Goal: Transaction & Acquisition: Purchase product/service

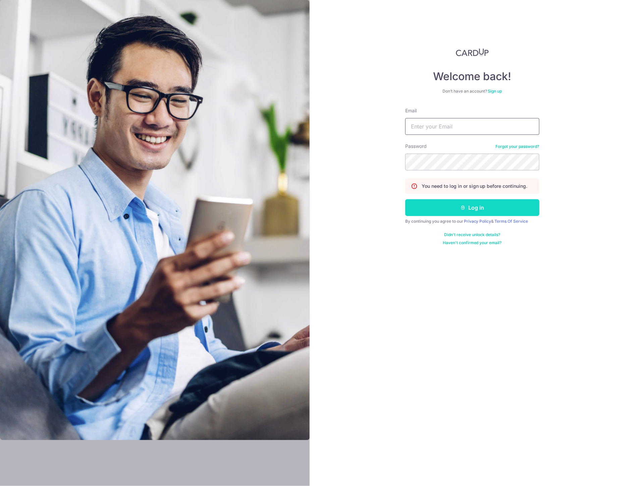
type input "[PERSON_NAME][EMAIL_ADDRESS][DOMAIN_NAME]"
click at [476, 204] on button "Log in" at bounding box center [472, 207] width 134 height 17
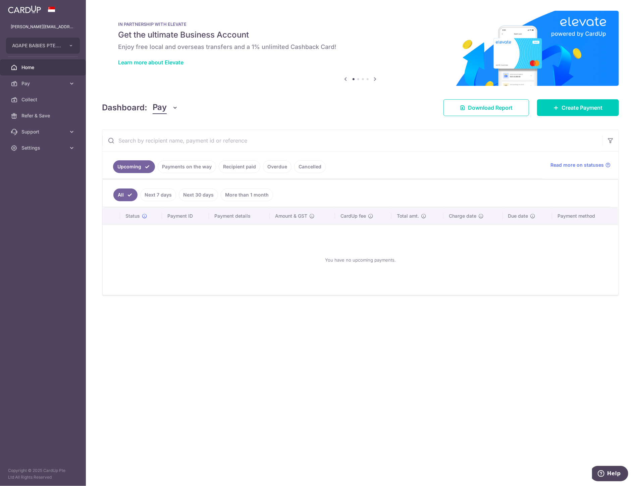
click at [191, 160] on link "Payments on the way" at bounding box center [187, 166] width 58 height 13
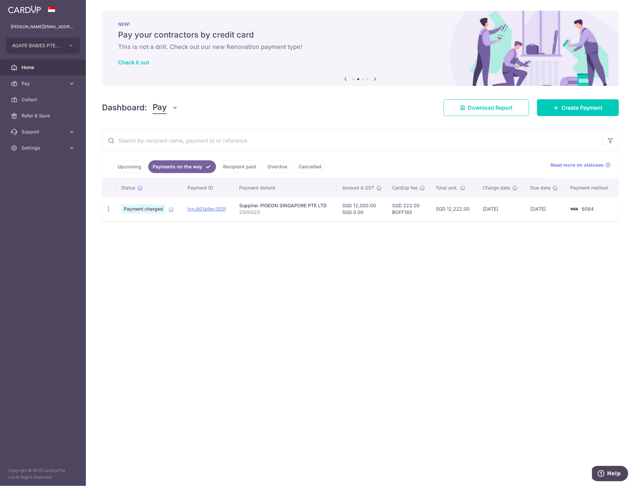
drag, startPoint x: 237, startPoint y: 172, endPoint x: 239, endPoint y: 167, distance: 5.1
click at [237, 169] on link "Recipient paid" at bounding box center [240, 166] width 42 height 13
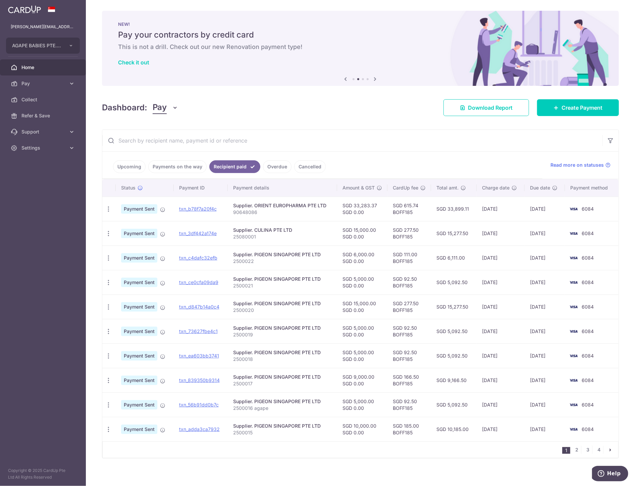
click at [188, 168] on link "Payments on the way" at bounding box center [177, 166] width 58 height 13
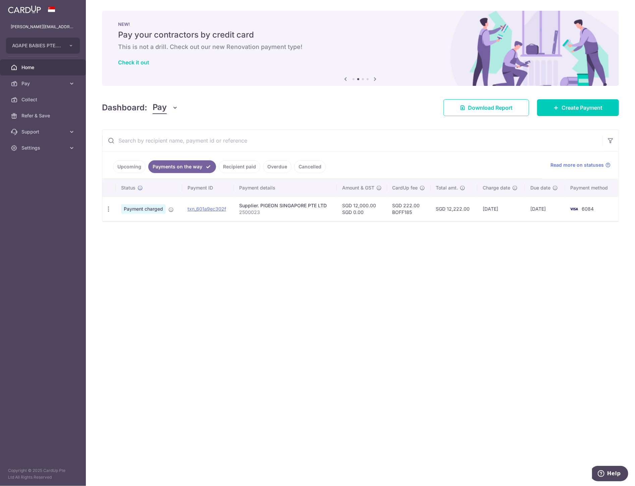
click at [241, 167] on link "Recipient paid" at bounding box center [240, 166] width 42 height 13
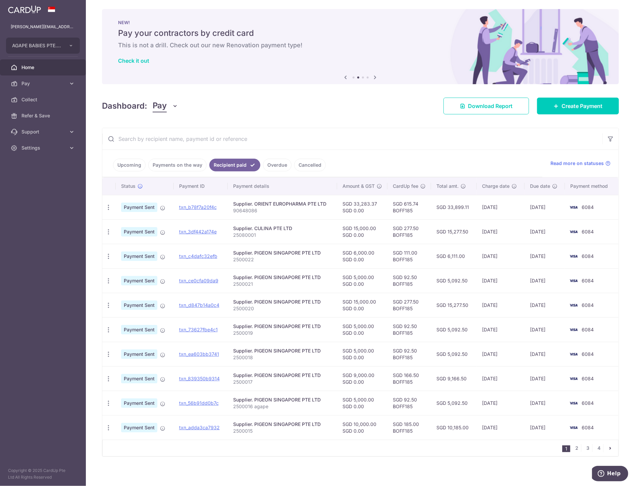
scroll to position [2, 0]
click at [401, 208] on td "SGD 615.74 BOFF185" at bounding box center [409, 206] width 44 height 24
copy td "BOFF185"
click at [579, 104] on span "Create Payment" at bounding box center [581, 106] width 41 height 8
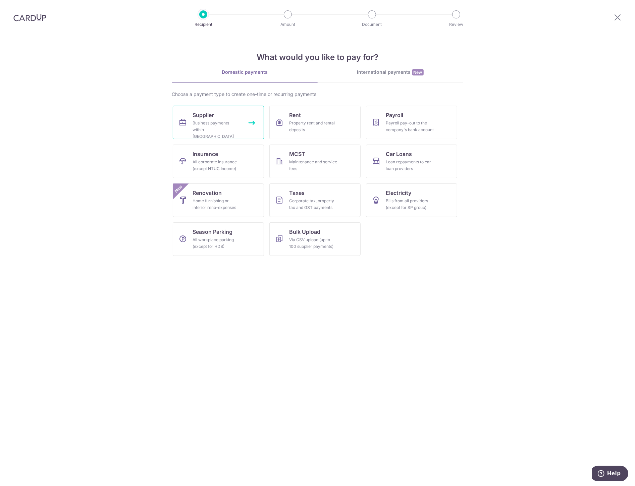
click at [210, 130] on div "Business payments within Singapore" at bounding box center [217, 130] width 48 height 20
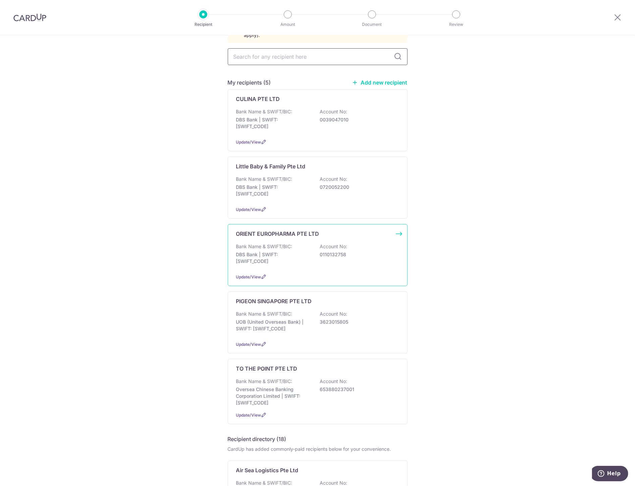
scroll to position [112, 0]
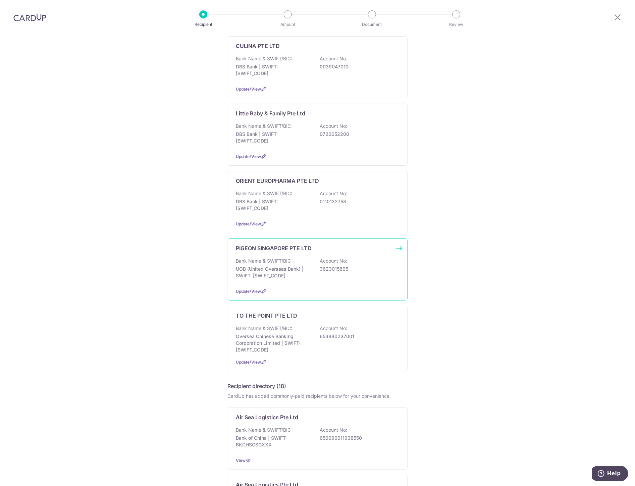
click at [292, 247] on div "PIGEON SINGAPORE PTE LTD Bank Name & SWIFT/BIC: UOB (United Overseas Bank) | SW…" at bounding box center [318, 269] width 180 height 62
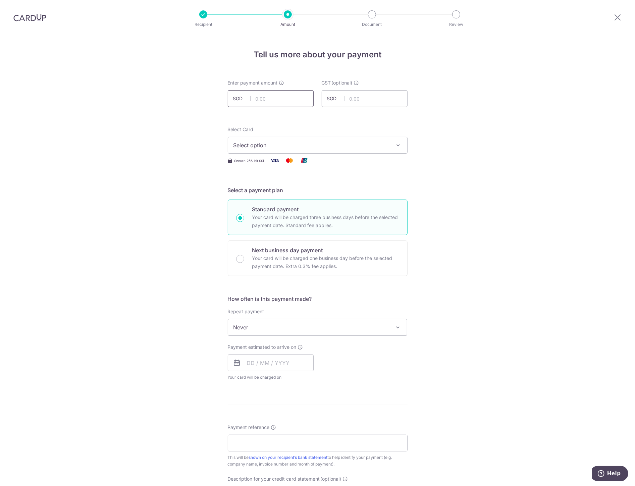
click at [280, 99] on input "text" at bounding box center [271, 98] width 86 height 17
type input "6,000.00"
click at [478, 101] on div "Tell us more about your payment Enter payment amount SGD 6,000.00 6000.00 GST (…" at bounding box center [317, 360] width 635 height 651
click at [329, 135] on div "Select Card Select option Add credit card Your Cards **** 6084" at bounding box center [318, 139] width 180 height 27
click at [321, 148] on span "Select option" at bounding box center [311, 145] width 156 height 8
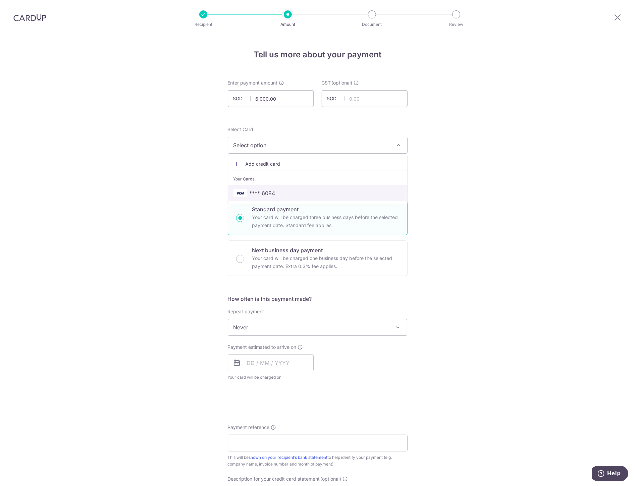
click at [288, 192] on span "**** 6084" at bounding box center [317, 193] width 168 height 8
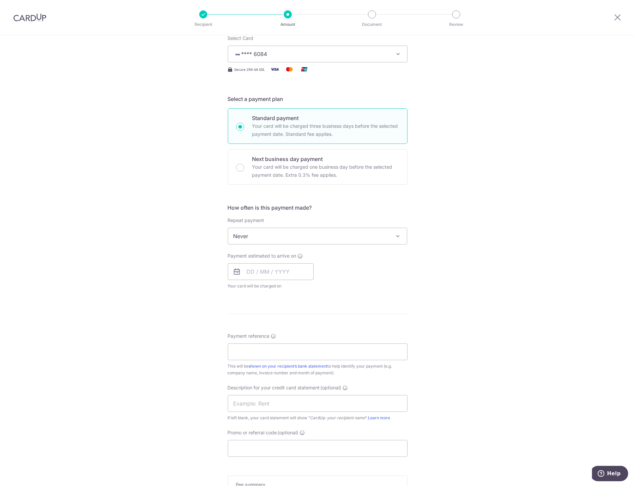
scroll to position [112, 0]
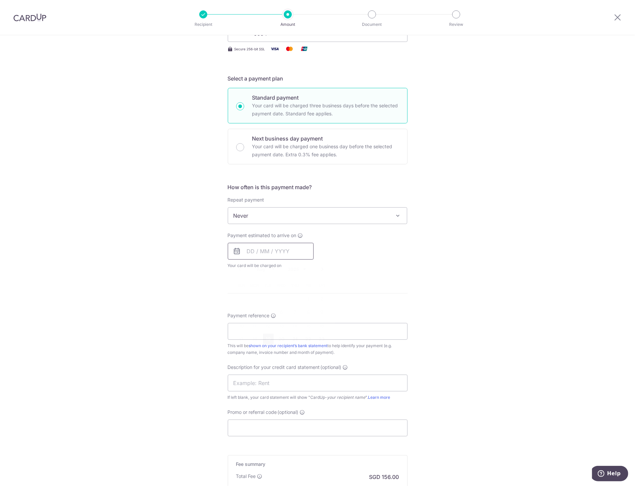
click at [248, 250] on input "text" at bounding box center [271, 251] width 86 height 17
click at [266, 339] on link "19" at bounding box center [268, 339] width 11 height 11
type input "19/08/2025"
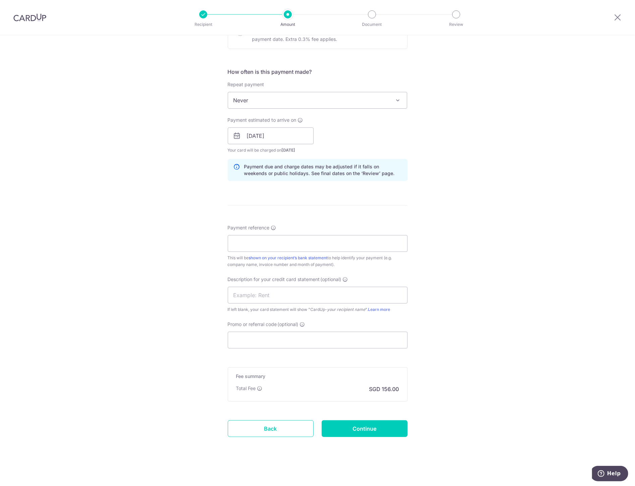
scroll to position [227, 0]
click at [301, 240] on input "Payment reference" at bounding box center [318, 243] width 180 height 17
click at [252, 332] on input "Promo or referral code (optional)" at bounding box center [318, 340] width 180 height 17
paste input "BOFF185"
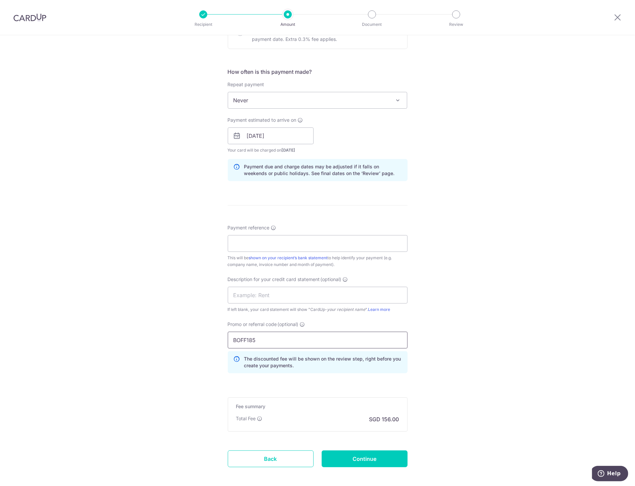
type input "BOFF185"
click at [252, 244] on input "Payment reference" at bounding box center [318, 243] width 180 height 17
paste input "2500024"
type input "2500024"
click at [252, 291] on input "text" at bounding box center [318, 295] width 180 height 17
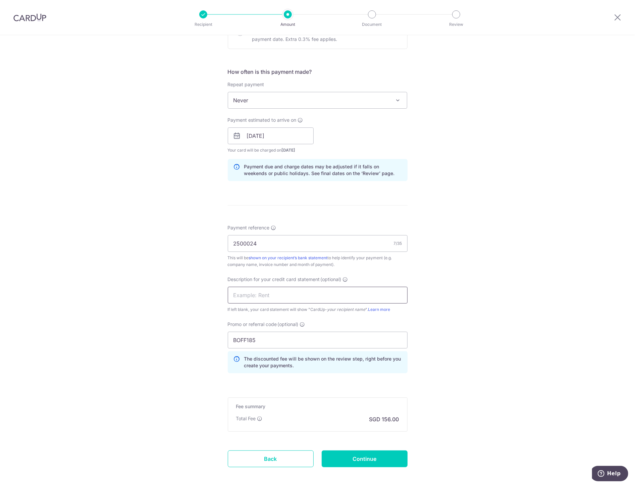
paste input "2500024"
type input "2500024 pigeon"
click at [372, 460] on input "Continue" at bounding box center [364, 458] width 86 height 17
type input "Create Schedule"
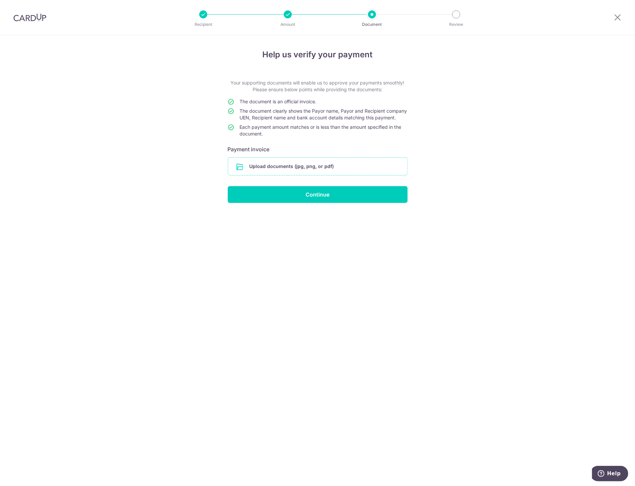
click at [327, 171] on input "file" at bounding box center [317, 166] width 179 height 17
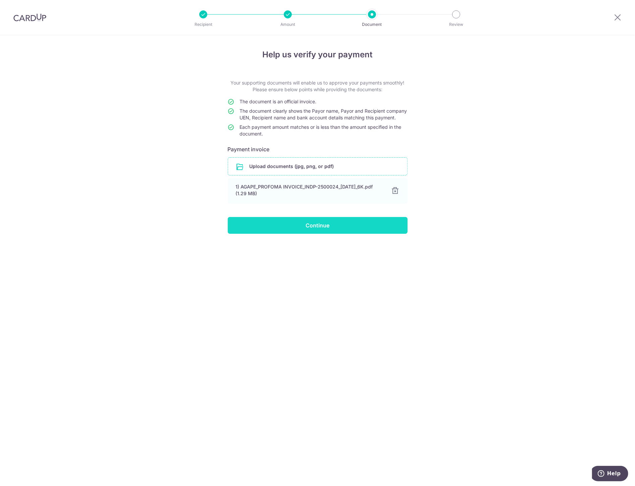
click at [317, 233] on input "Continue" at bounding box center [318, 225] width 180 height 17
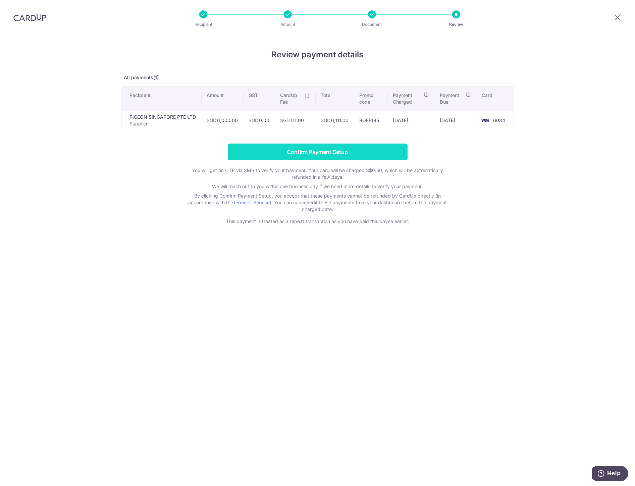
click at [347, 152] on input "Confirm Payment Setup" at bounding box center [318, 151] width 180 height 17
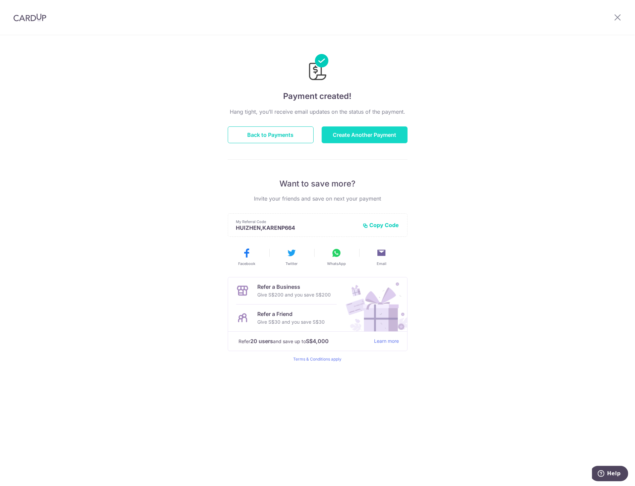
click at [359, 134] on button "Create Another Payment" at bounding box center [364, 134] width 86 height 17
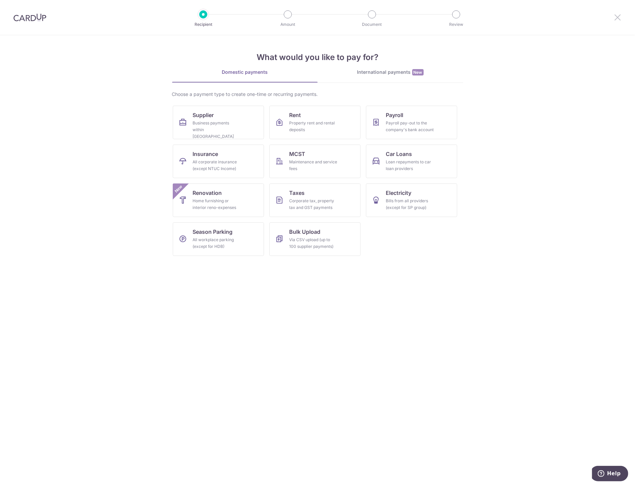
click at [618, 17] on icon at bounding box center [617, 17] width 8 height 8
